Goal: Find specific page/section: Find specific page/section

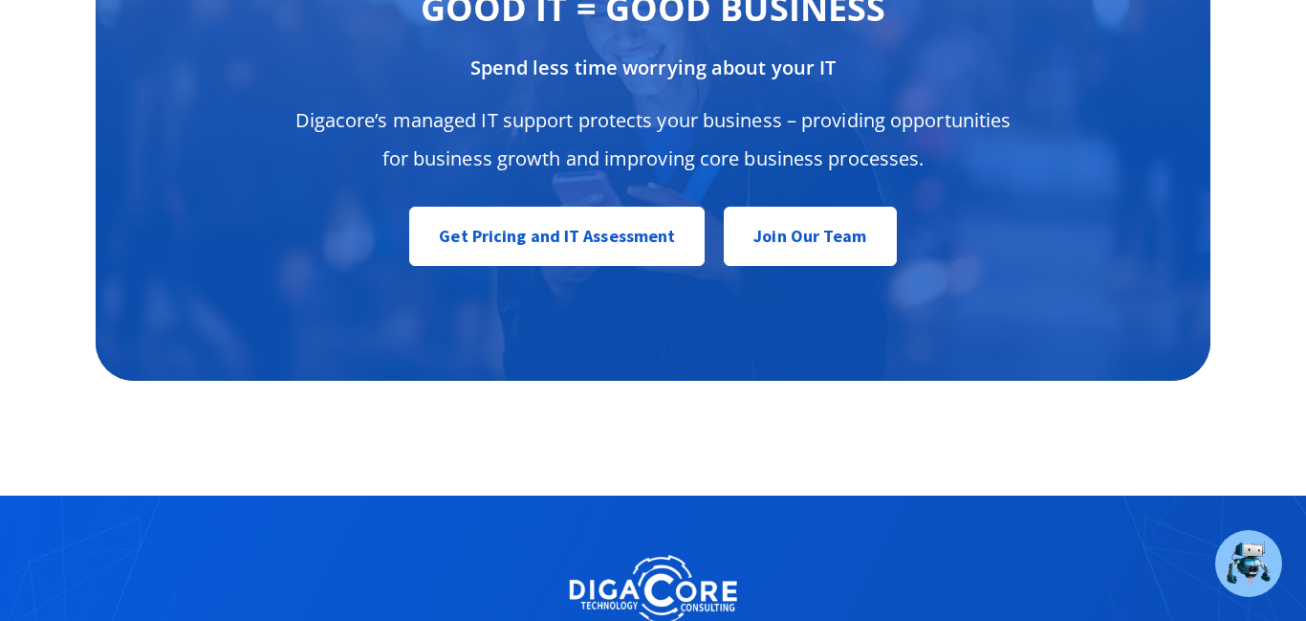
scroll to position [8375, 0]
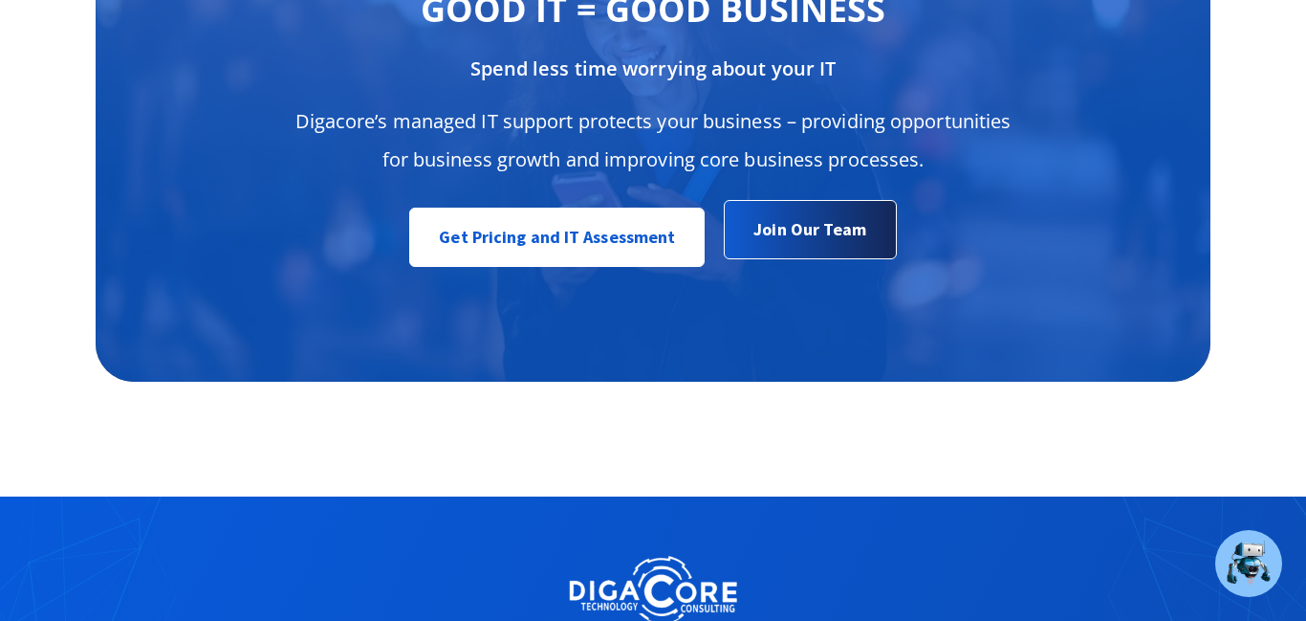
click at [837, 210] on span "Join Our Team" at bounding box center [810, 229] width 113 height 38
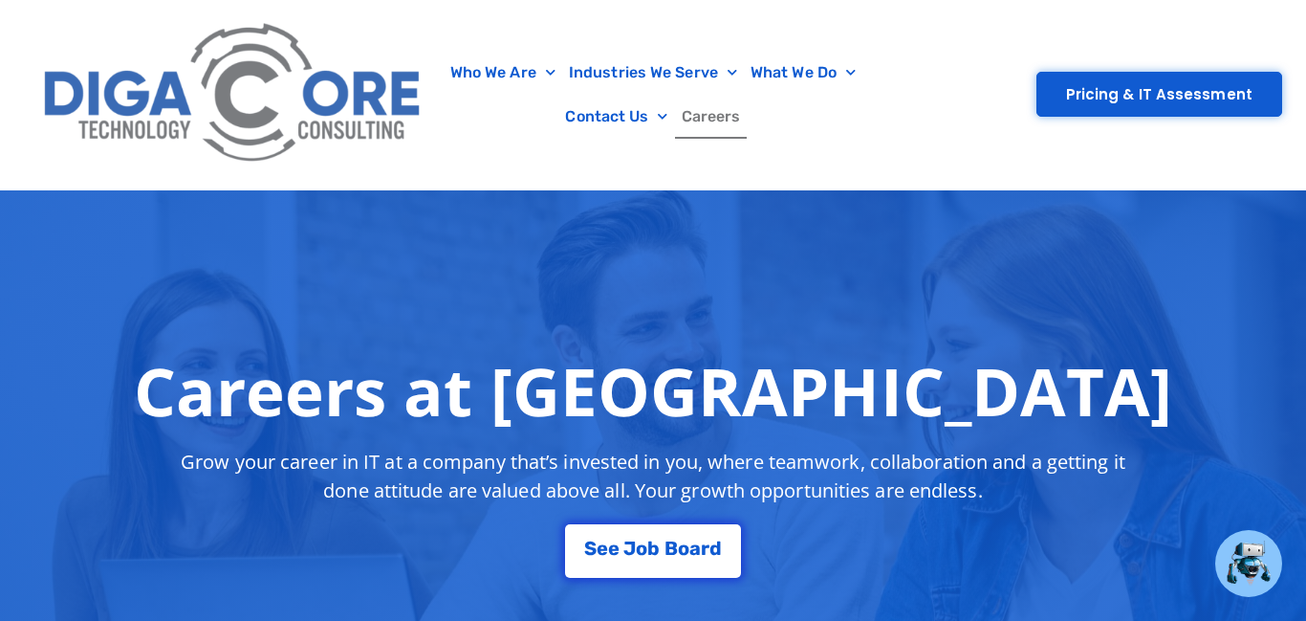
scroll to position [197, 0]
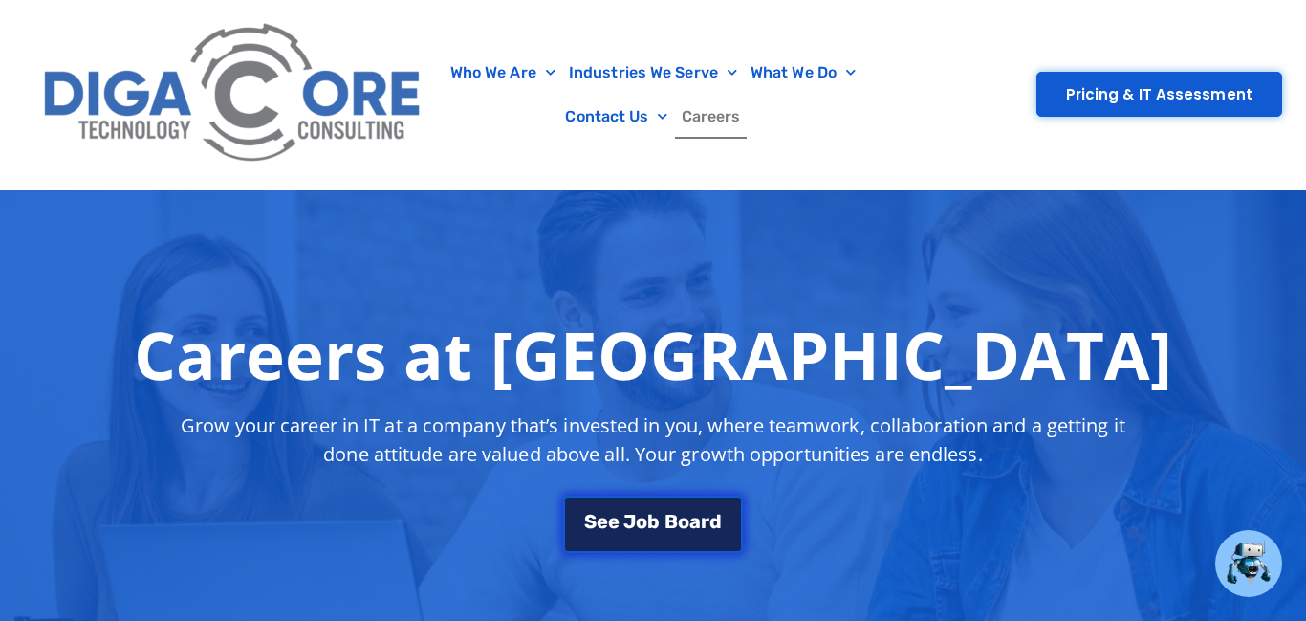
click at [660, 519] on div "S e e J [PERSON_NAME]" at bounding box center [653, 521] width 138 height 19
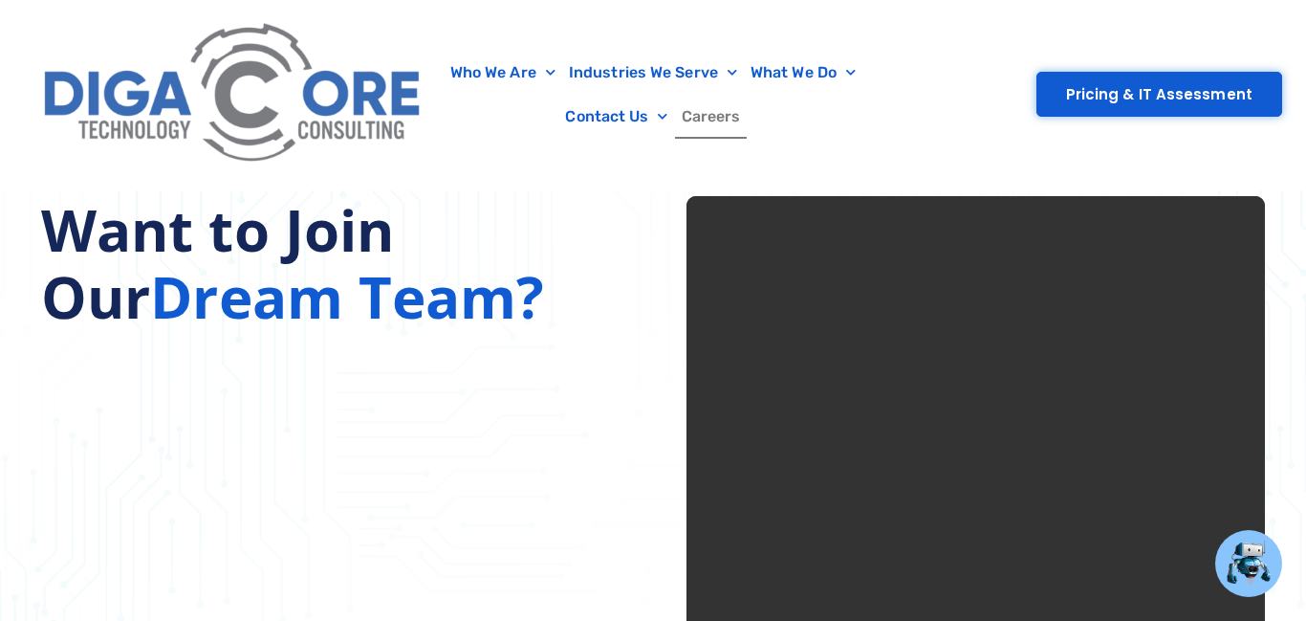
scroll to position [3401, 0]
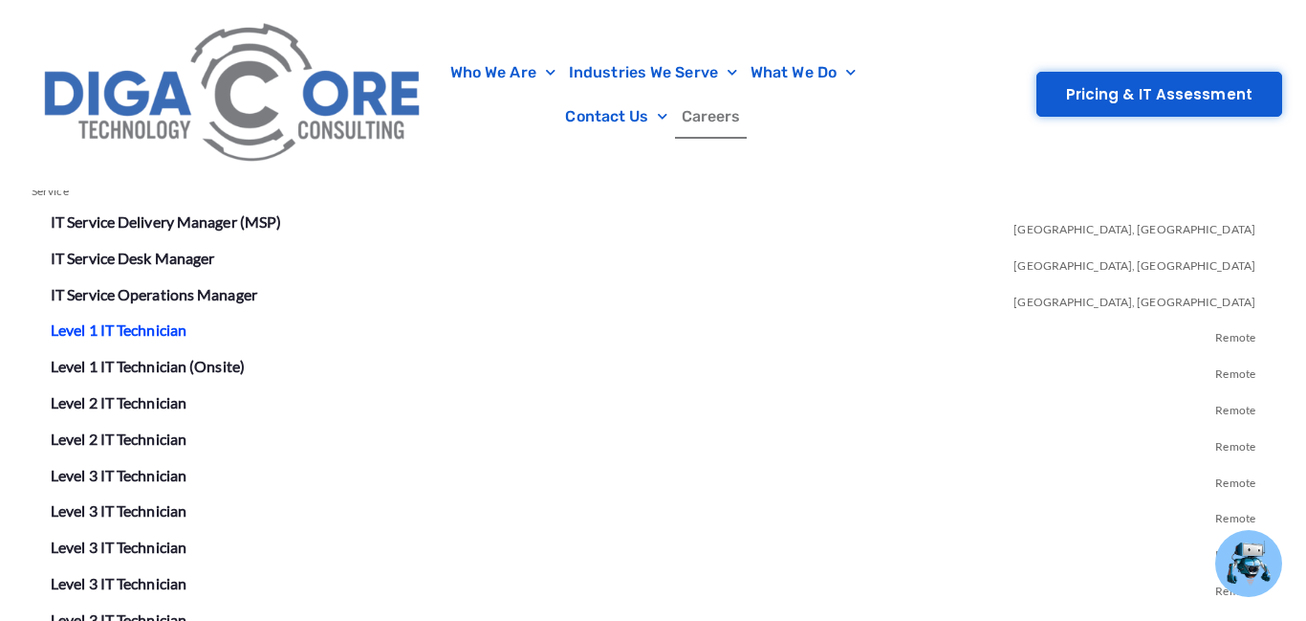
click at [162, 320] on link "Level 1 IT Technician" at bounding box center [119, 329] width 136 height 18
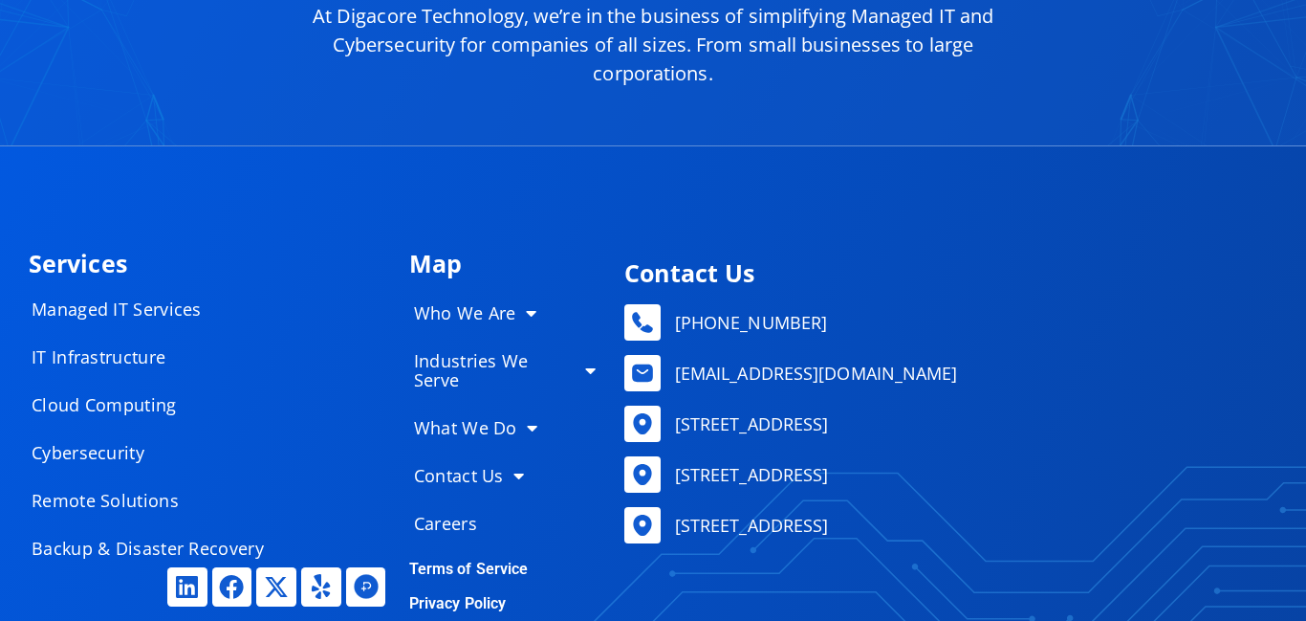
scroll to position [8434, 0]
